Goal: Information Seeking & Learning: Learn about a topic

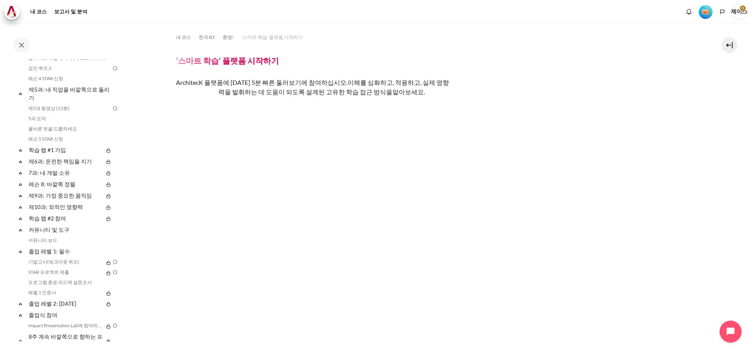
scroll to position [342, 0]
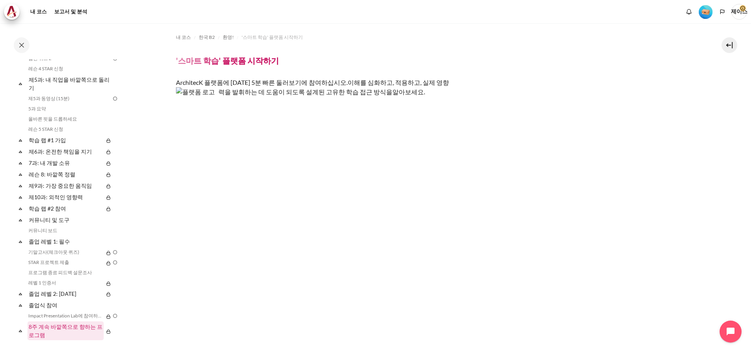
click at [64, 329] on link "8주 계속 바깥쪽으로 향하는 프로그램" at bounding box center [65, 330] width 76 height 19
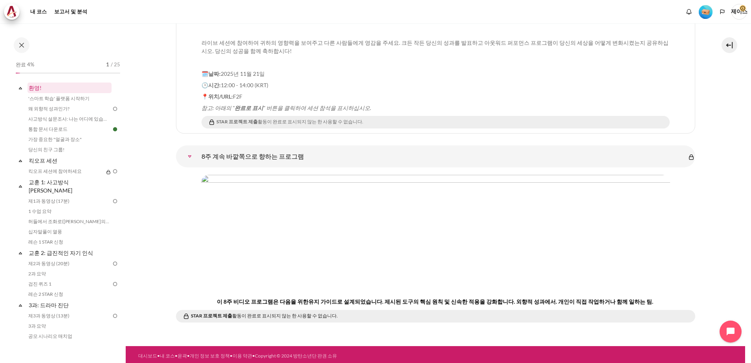
click at [40, 89] on link "환영!" at bounding box center [69, 87] width 84 height 11
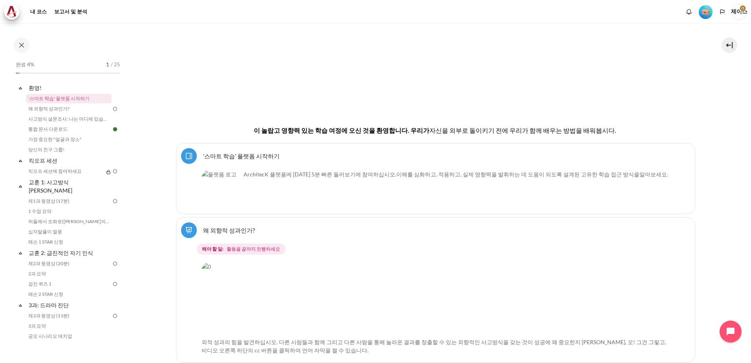
scroll to position [265, 0]
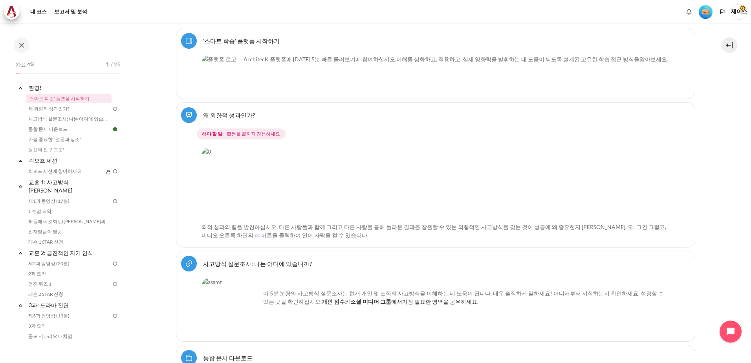
click at [582, 197] on img "콘텐츠" at bounding box center [429, 182] width 457 height 71
click at [285, 201] on img "콘텐츠" at bounding box center [429, 182] width 457 height 71
